Goal: Task Accomplishment & Management: Use online tool/utility

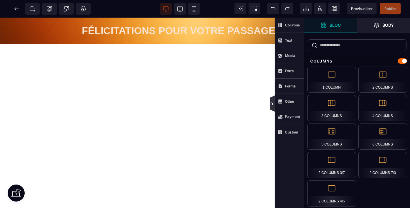
click at [270, 104] on icon at bounding box center [272, 103] width 5 height 5
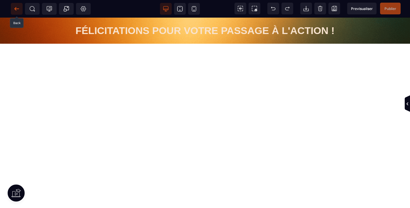
click at [16, 8] on icon at bounding box center [17, 9] width 6 height 6
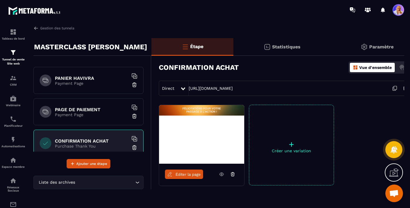
scroll to position [135, 0]
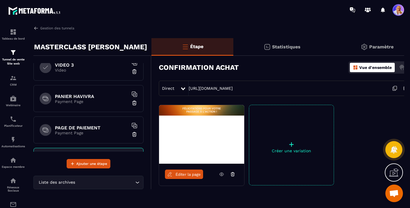
click at [98, 99] on h6 "PANIER HAVIVRA" at bounding box center [91, 97] width 73 height 6
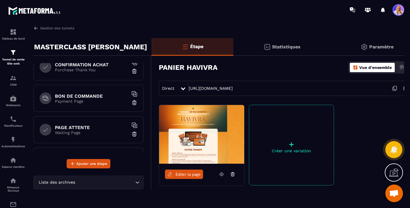
scroll to position [227, 0]
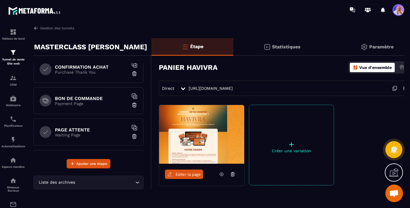
click at [103, 104] on p "Payment Page" at bounding box center [91, 103] width 73 height 5
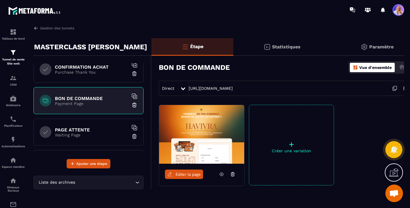
click at [133, 105] on img at bounding box center [134, 105] width 6 height 6
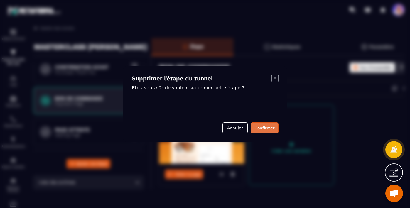
click at [256, 125] on button "Confirmer" at bounding box center [264, 127] width 28 height 11
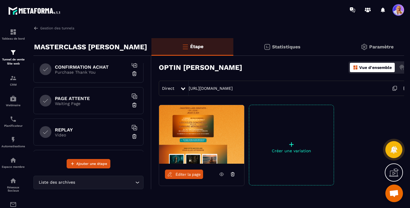
click at [95, 103] on p "Waiting Page" at bounding box center [91, 103] width 73 height 5
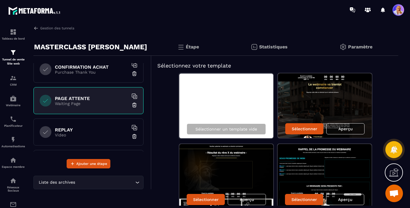
click at [94, 136] on p "Video" at bounding box center [91, 135] width 73 height 5
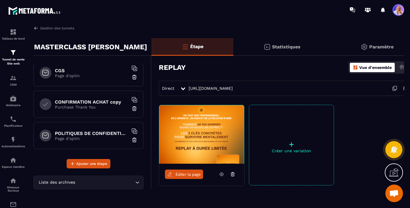
scroll to position [319, 0]
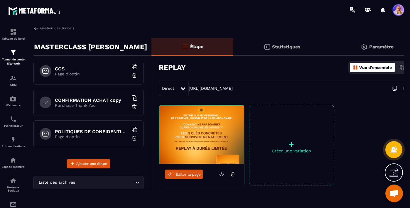
click at [108, 99] on h6 "CONFIRMATION ACHAT copy" at bounding box center [91, 100] width 73 height 6
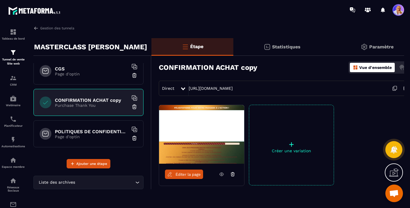
click at [184, 175] on span "Éditer la page" at bounding box center [187, 174] width 25 height 4
